Goal: Task Accomplishment & Management: Use online tool/utility

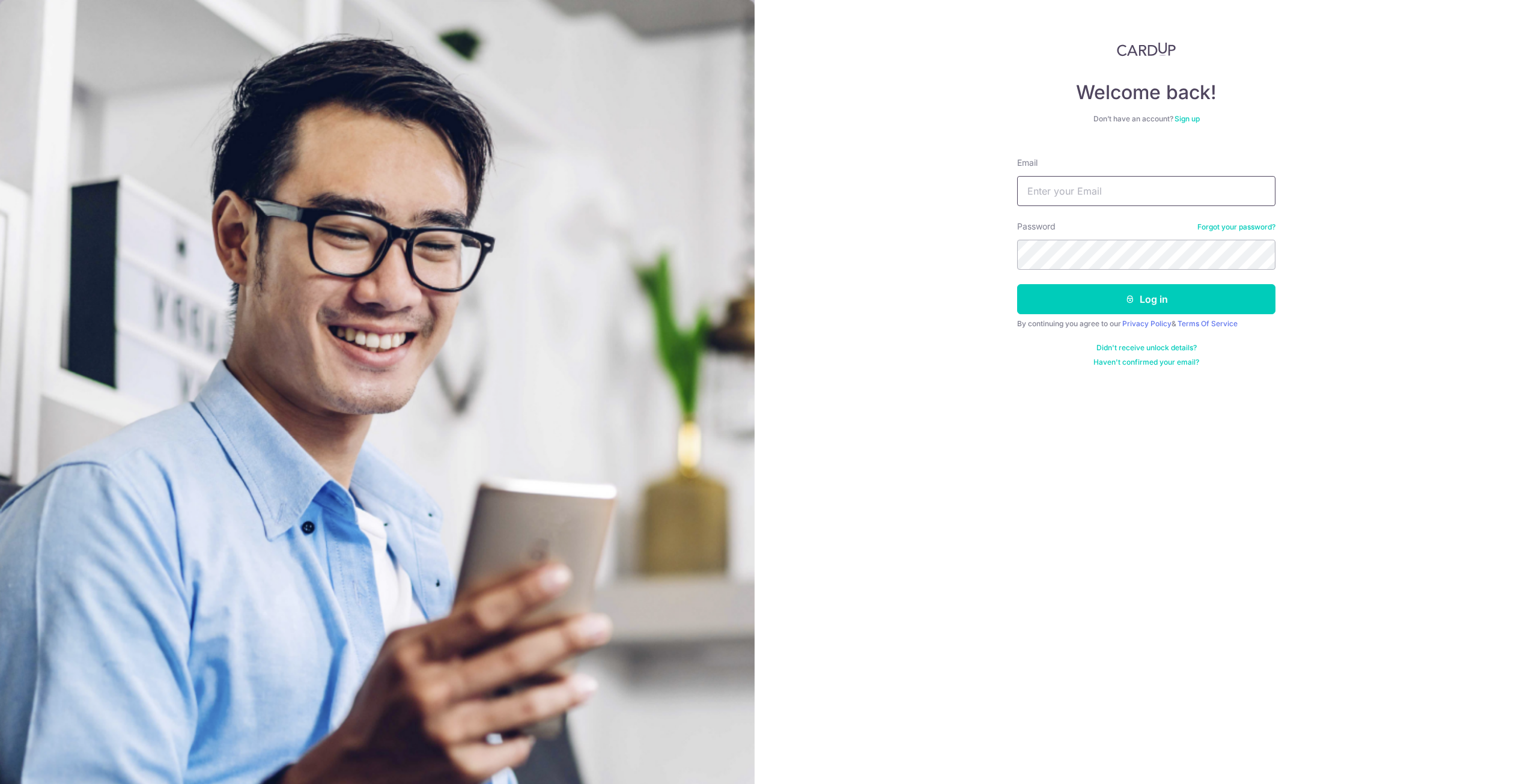
click at [1097, 180] on input "Email" at bounding box center [1146, 191] width 259 height 30
type input "[PERSON_NAME][EMAIL_ADDRESS][DOMAIN_NAME]"
click at [1133, 300] on icon "submit" at bounding box center [1129, 299] width 9 height 9
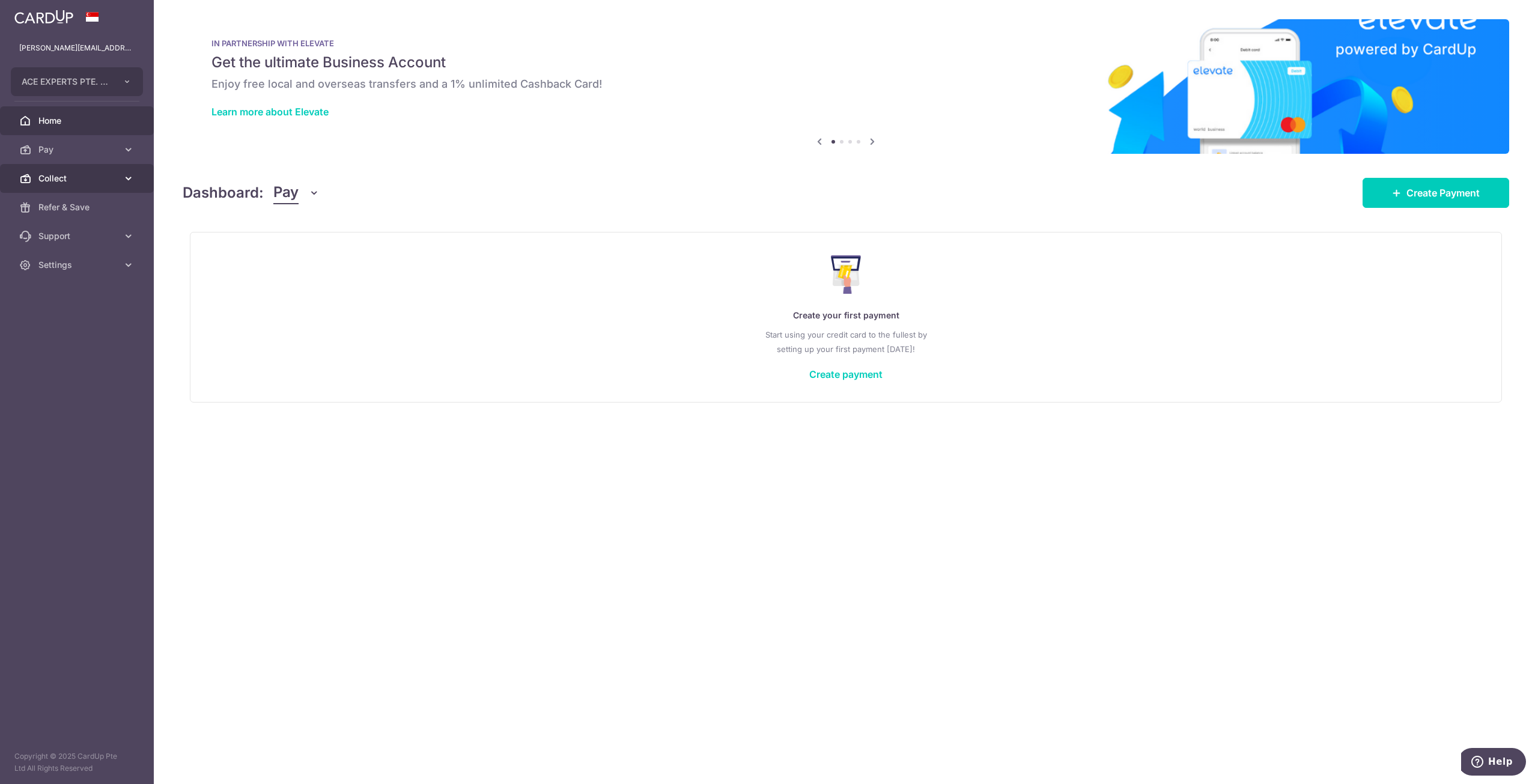
click at [118, 184] on link "Collect" at bounding box center [77, 178] width 154 height 29
click at [101, 271] on link "Payment Requests" at bounding box center [77, 265] width 154 height 29
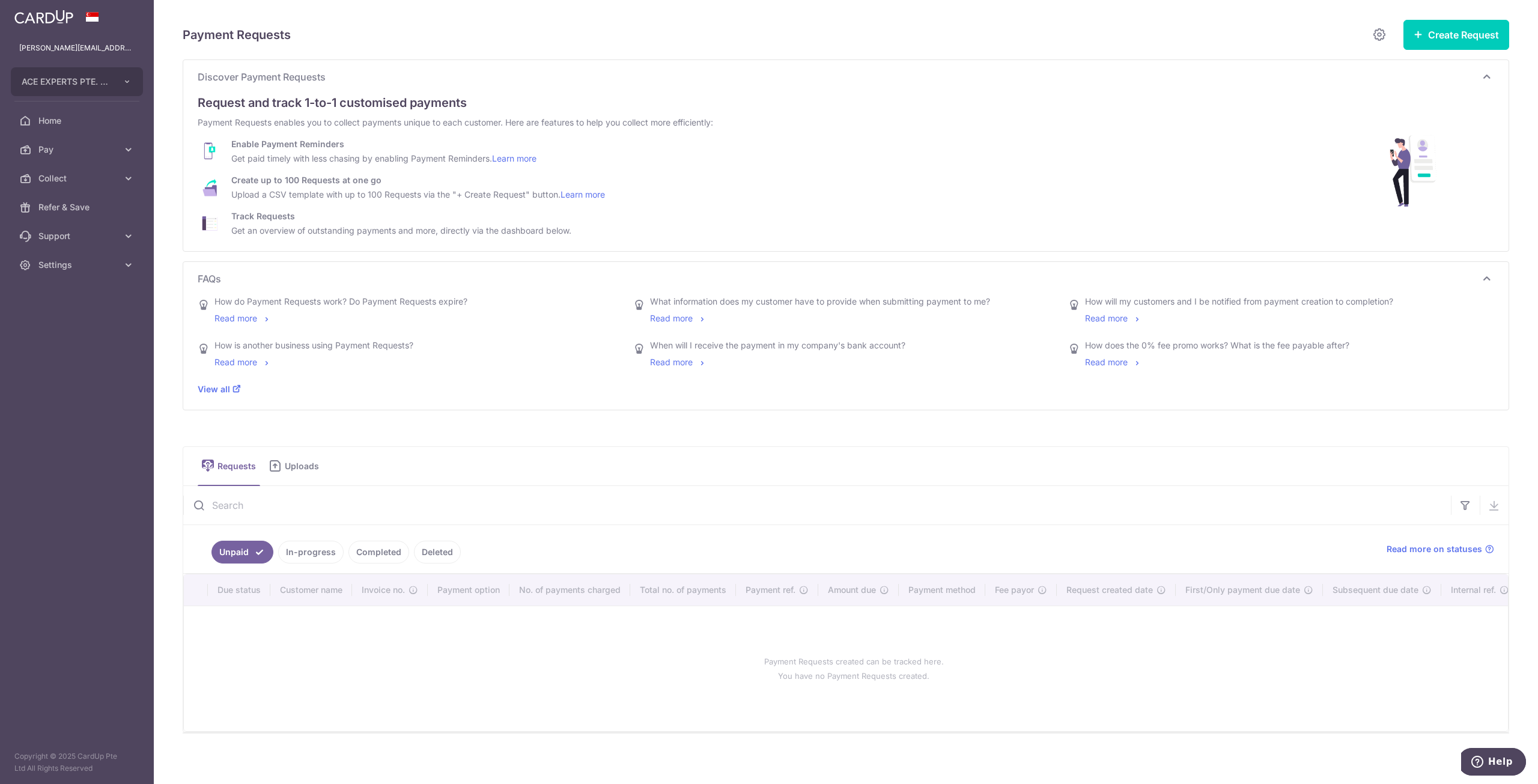
scroll to position [8, 0]
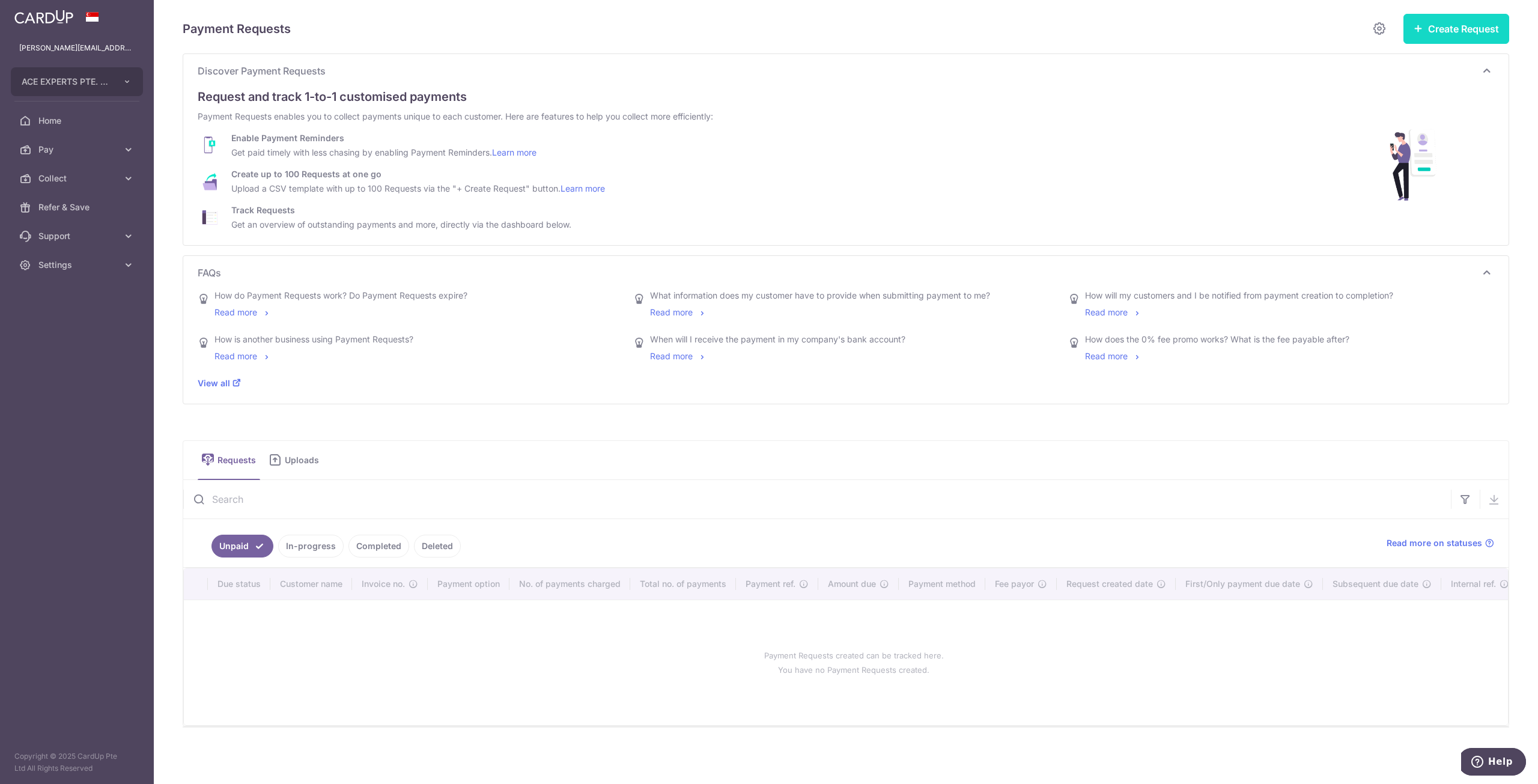
click at [1435, 25] on button "Create Request" at bounding box center [1455, 29] width 105 height 30
click at [1415, 61] on span "Single Request" at bounding box center [1436, 66] width 123 height 14
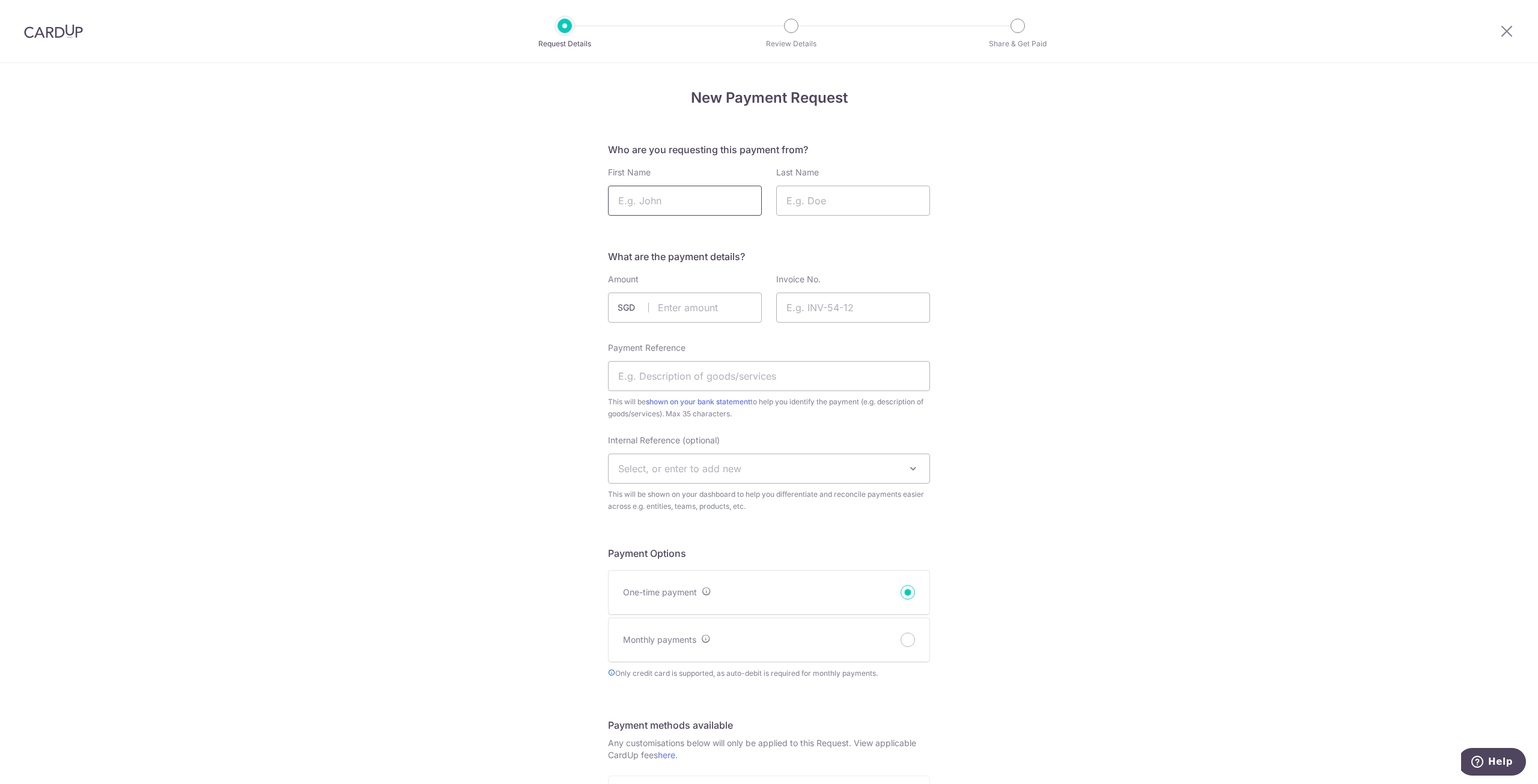
click at [657, 205] on input "First Name" at bounding box center [684, 201] width 154 height 30
type input "Billy"
type input "Ng"
click at [660, 305] on input "text" at bounding box center [684, 308] width 154 height 30
type input "1695.00"
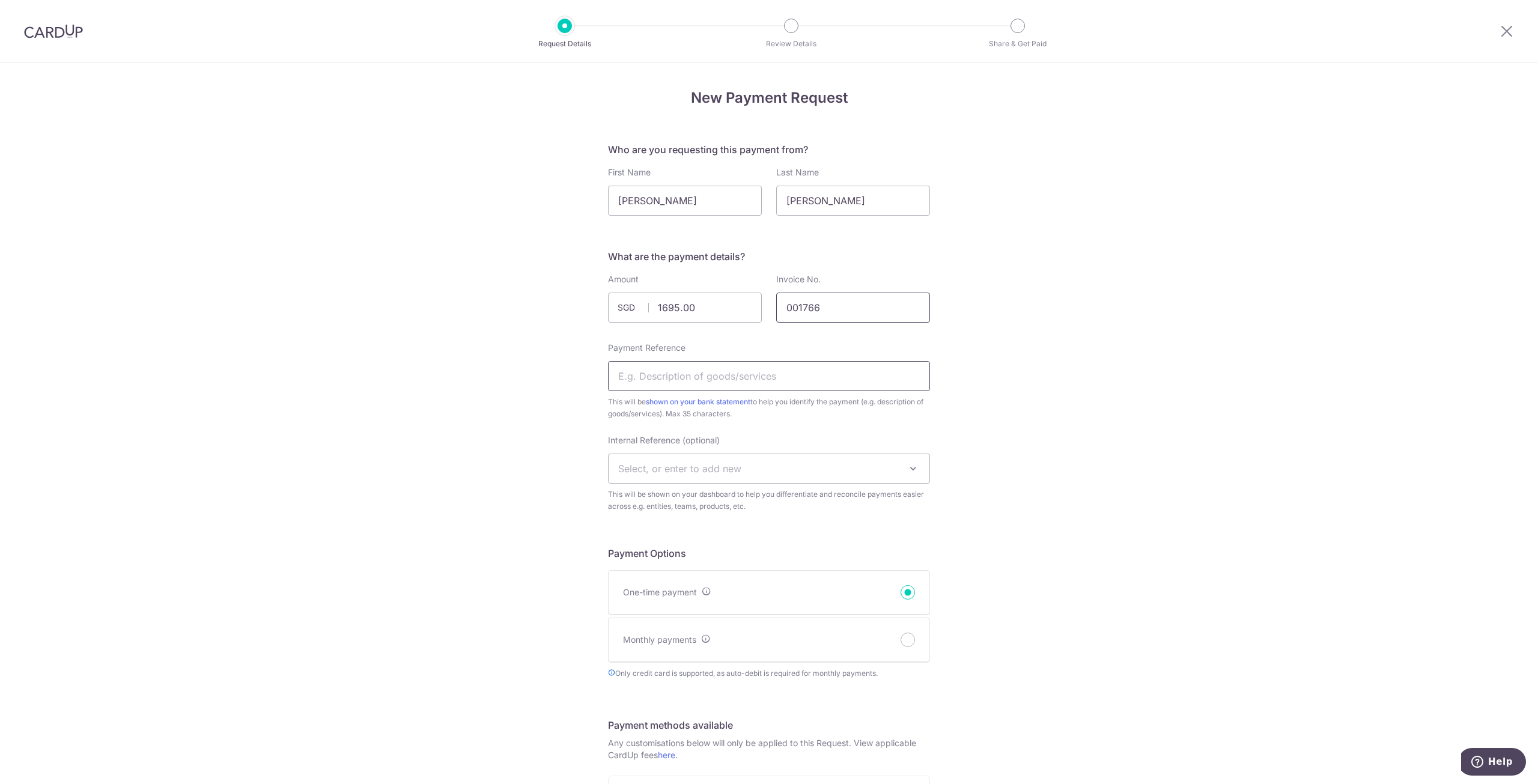
type input "001766"
click at [673, 383] on input "Payment Reference" at bounding box center [769, 376] width 322 height 30
type input "The enhanced final lap"
click at [692, 476] on span "Select, or enter to add new" at bounding box center [769, 468] width 321 height 29
type input "Inv 001766"
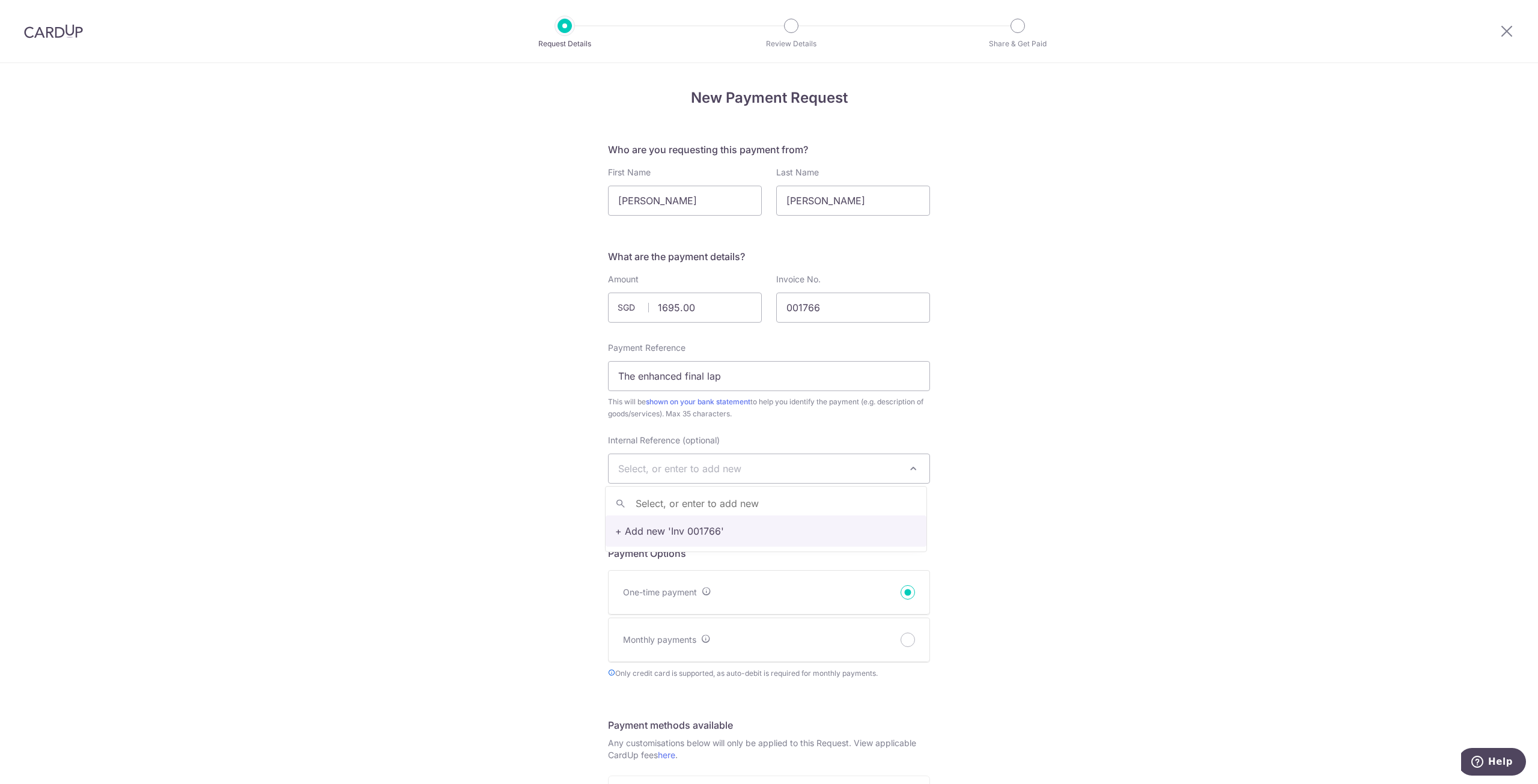
click at [1172, 501] on div "New Payment Request Who are you requesting this payment from? First Name Billy …" at bounding box center [769, 710] width 1538 height 1293
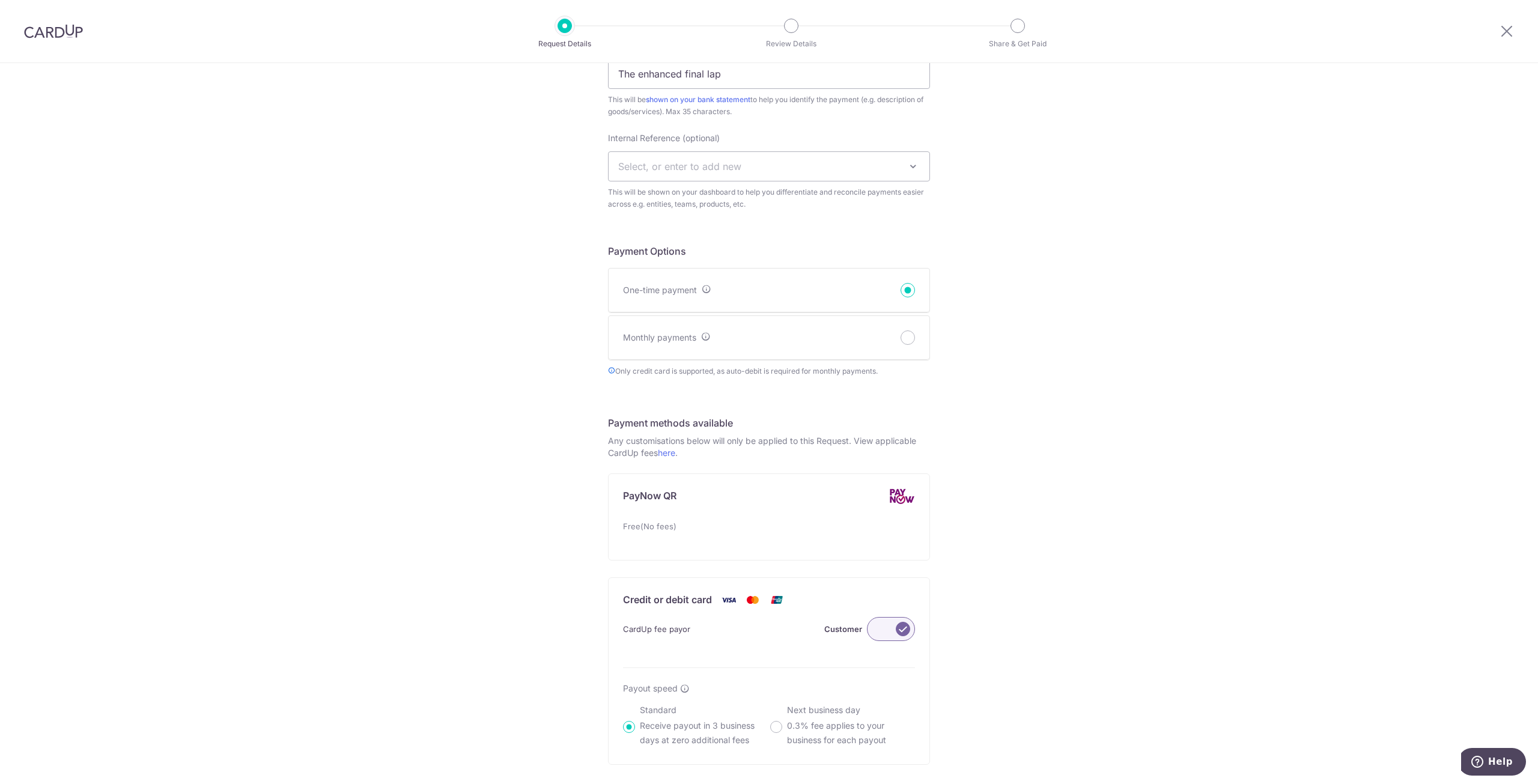
scroll to position [360, 0]
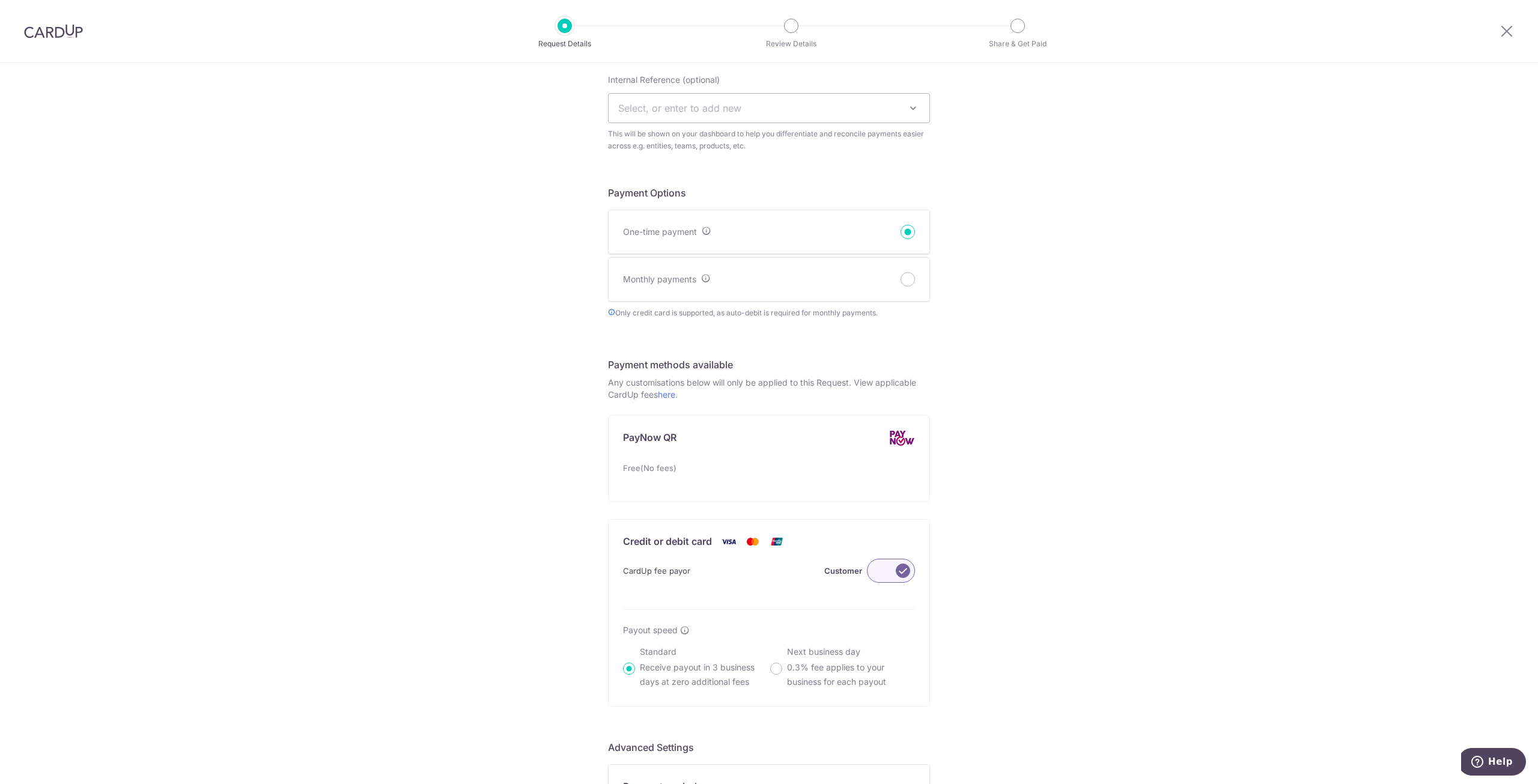
click at [679, 579] on div "CardUp fee payor Customer" at bounding box center [769, 570] width 292 height 24
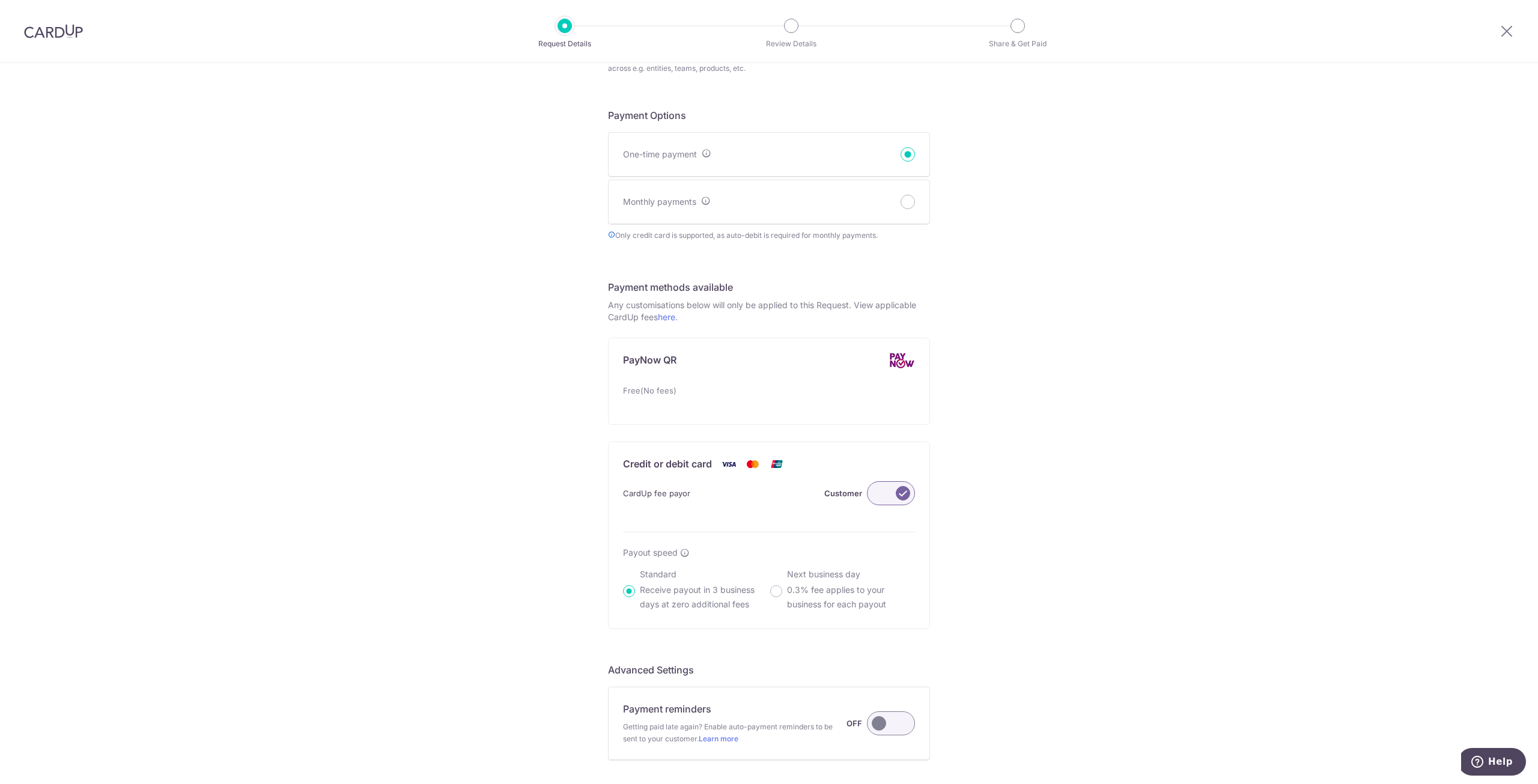
scroll to position [480, 0]
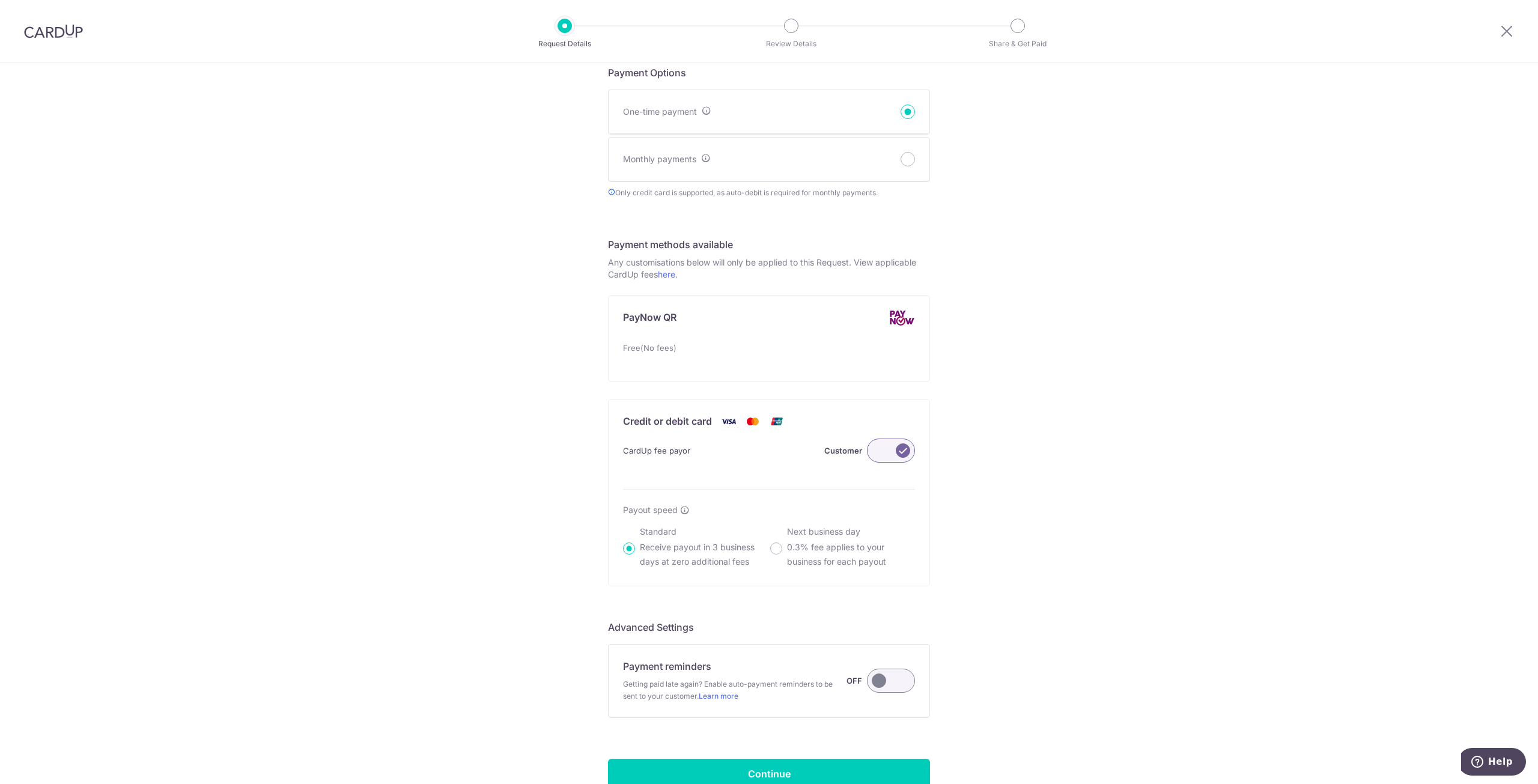
click at [877, 447] on label at bounding box center [891, 450] width 48 height 24
click at [0, 0] on input "Customer" at bounding box center [0, 0] width 0 height 0
click at [898, 450] on label at bounding box center [891, 450] width 48 height 24
click at [0, 0] on input "Me" at bounding box center [0, 0] width 0 height 0
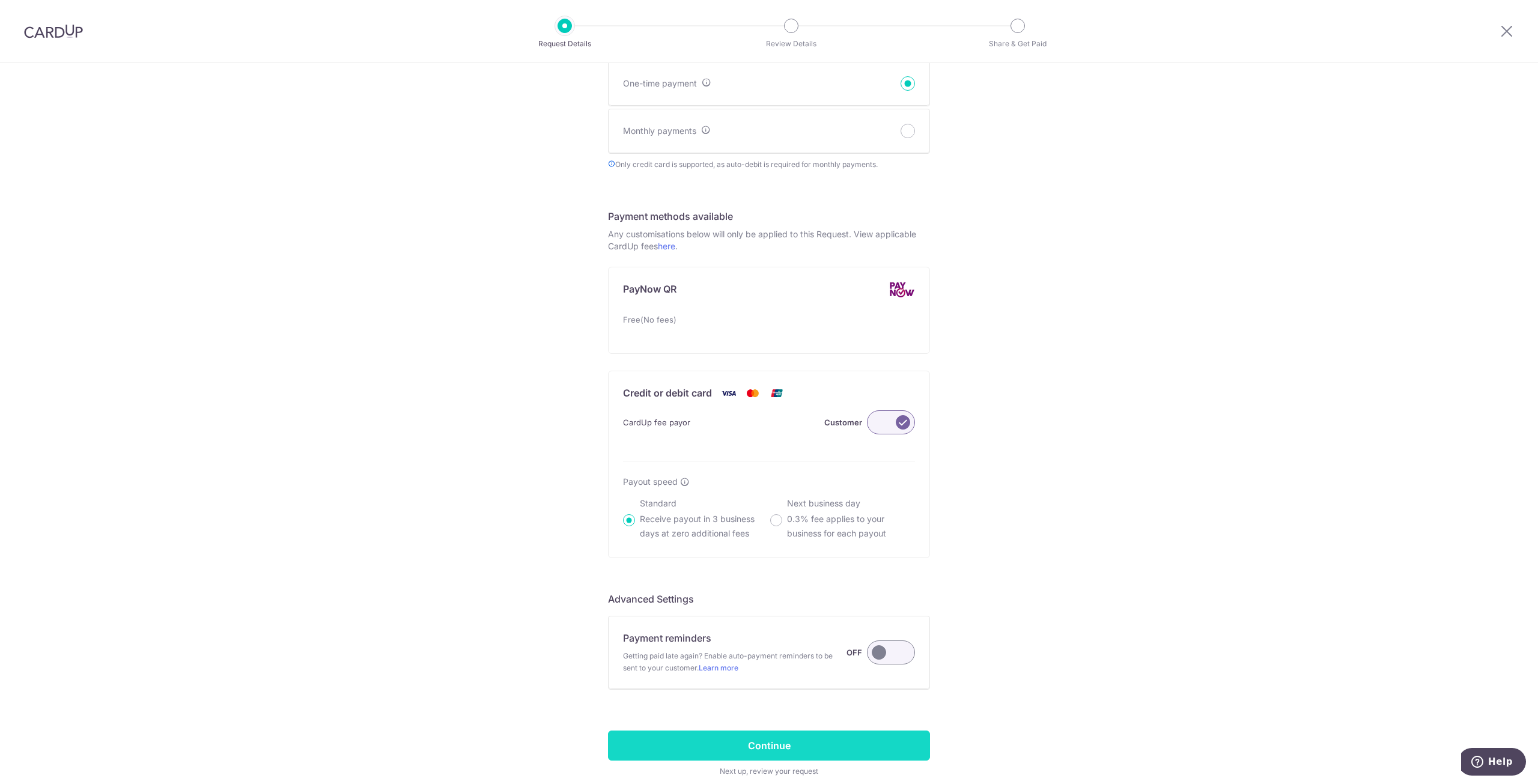
scroll to position [569, 0]
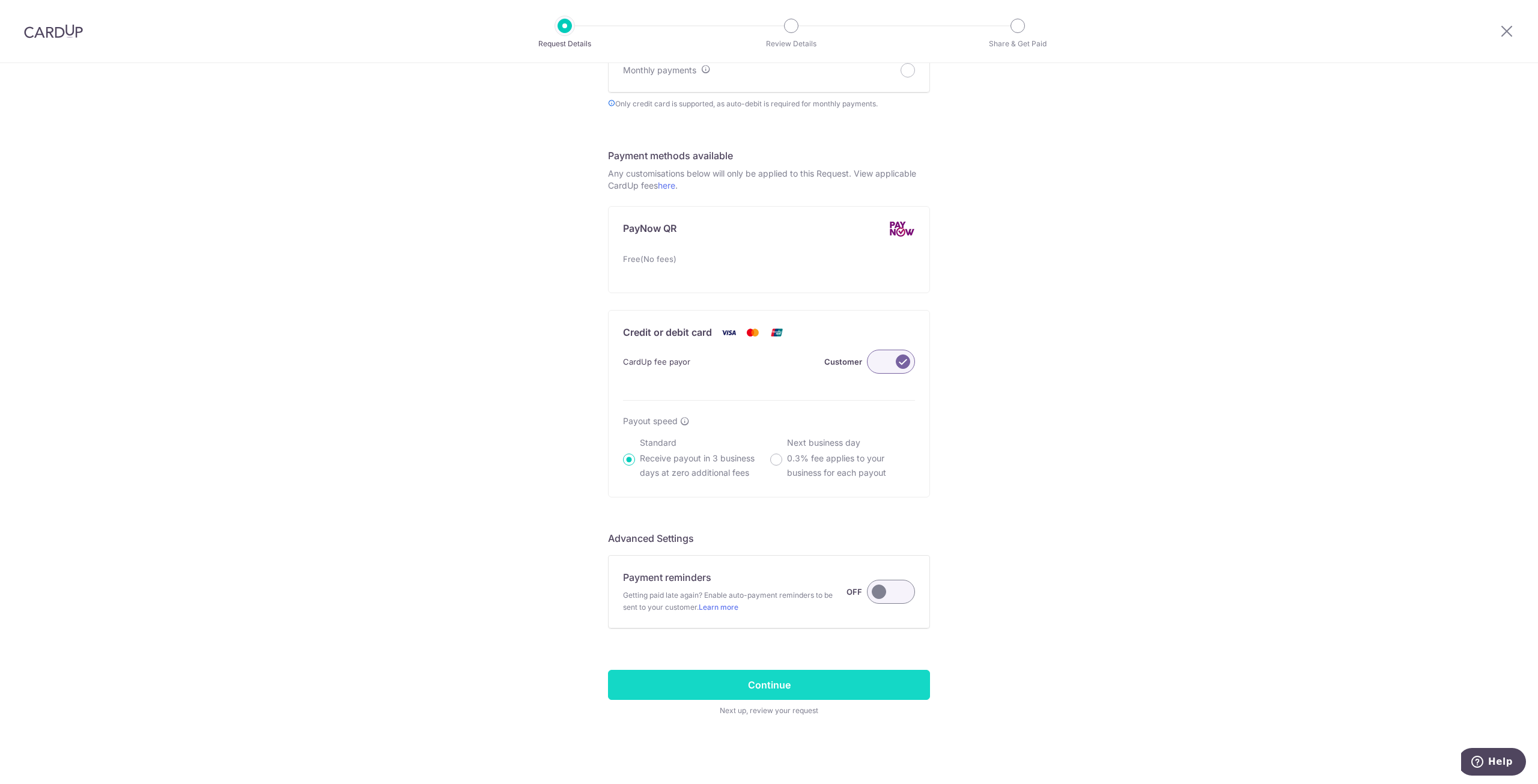
click at [801, 681] on input "Continue" at bounding box center [769, 684] width 322 height 30
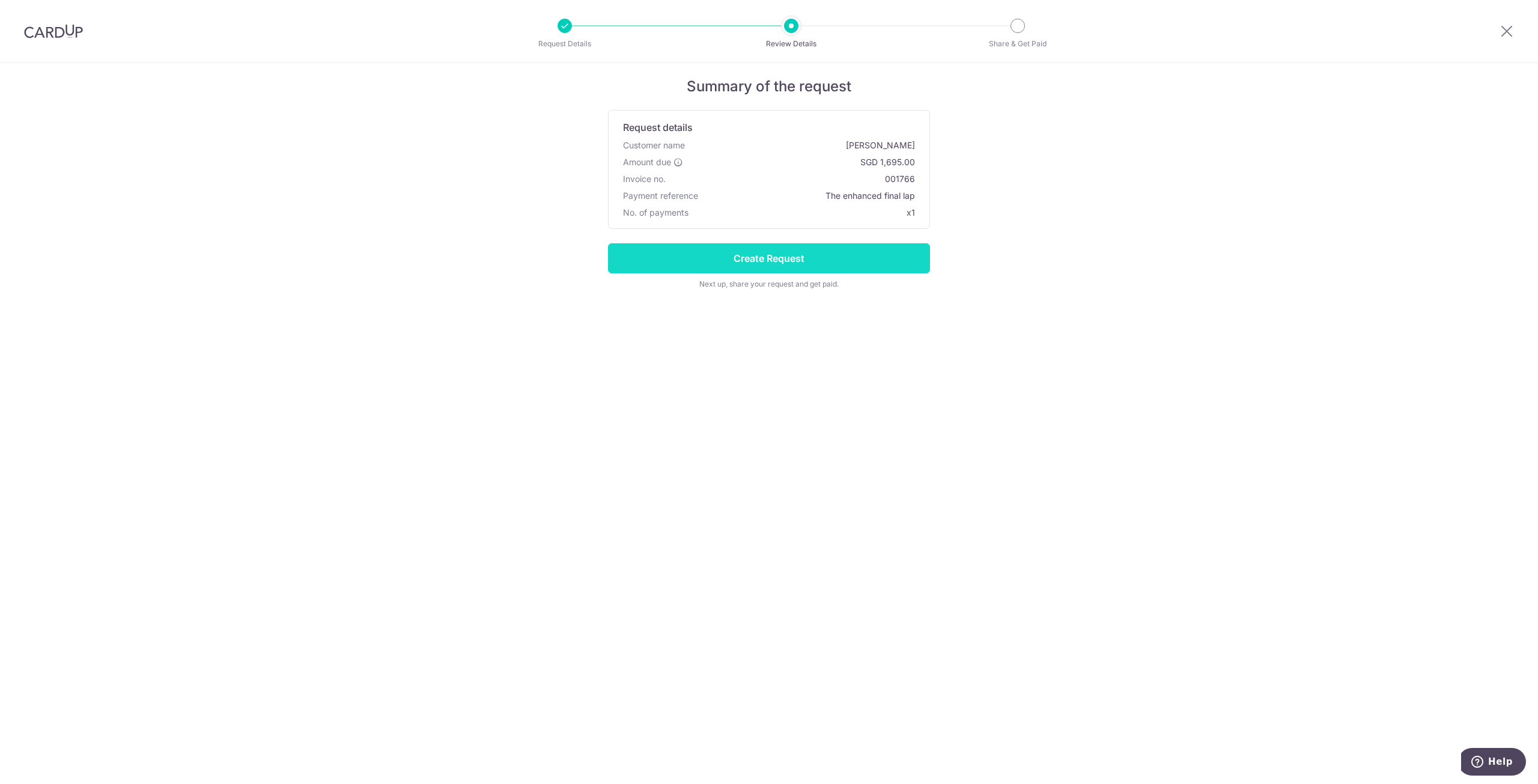
click at [762, 258] on input "Create Request" at bounding box center [769, 258] width 322 height 30
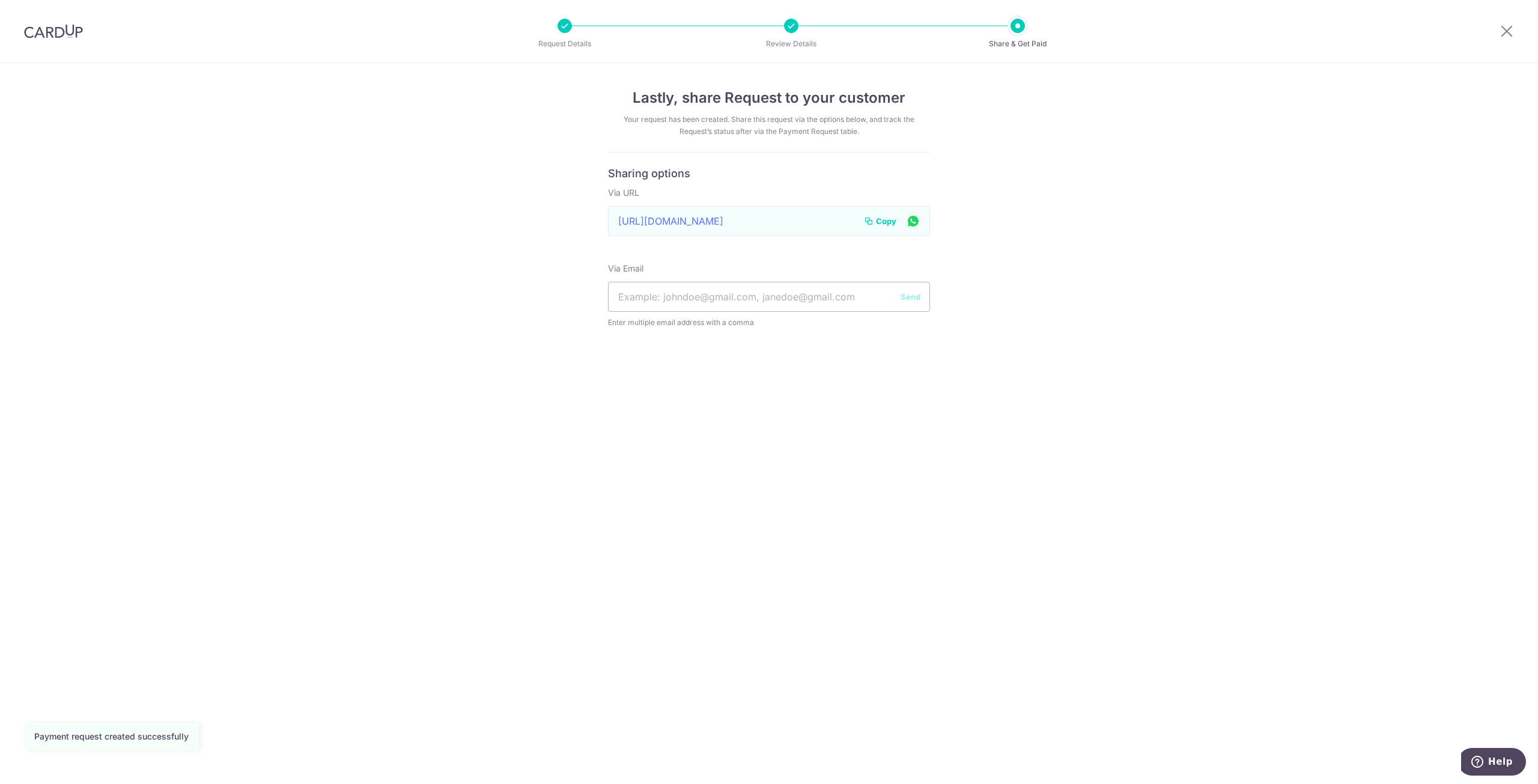
click at [880, 220] on span "Copy" at bounding box center [886, 220] width 20 height 12
click at [1140, 290] on div "Lastly, share Request to your customer Your request has been created. Share thi…" at bounding box center [769, 423] width 1538 height 721
